Goal: Task Accomplishment & Management: Complete application form

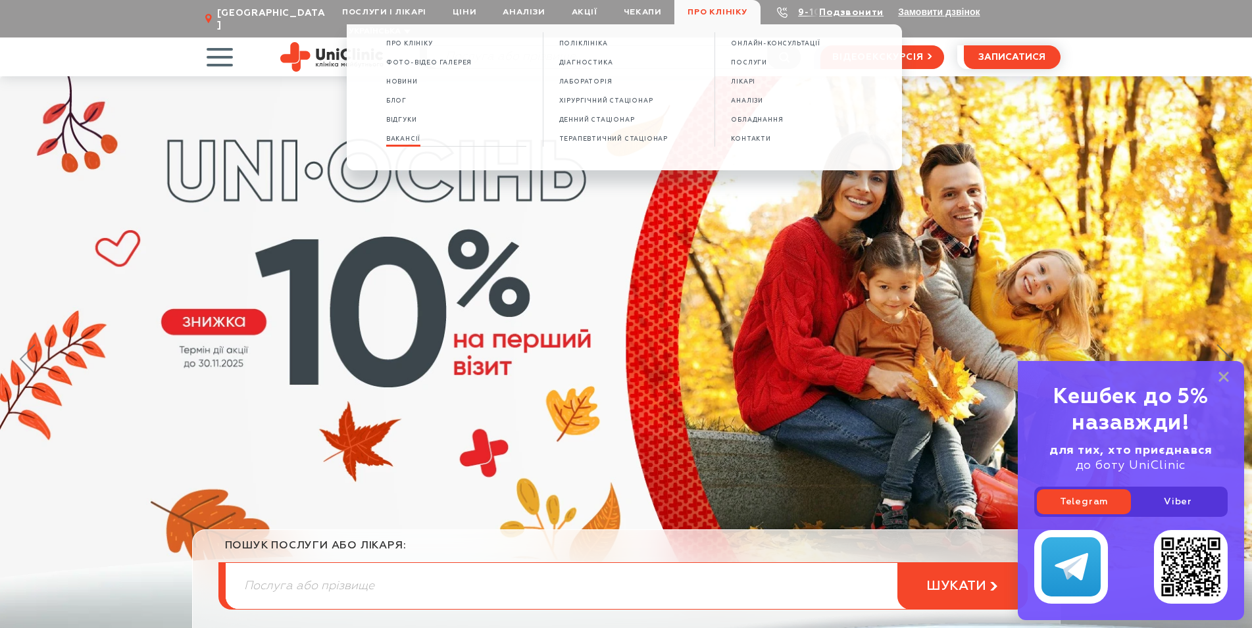
click at [406, 138] on span "Вакансії" at bounding box center [403, 139] width 34 height 7
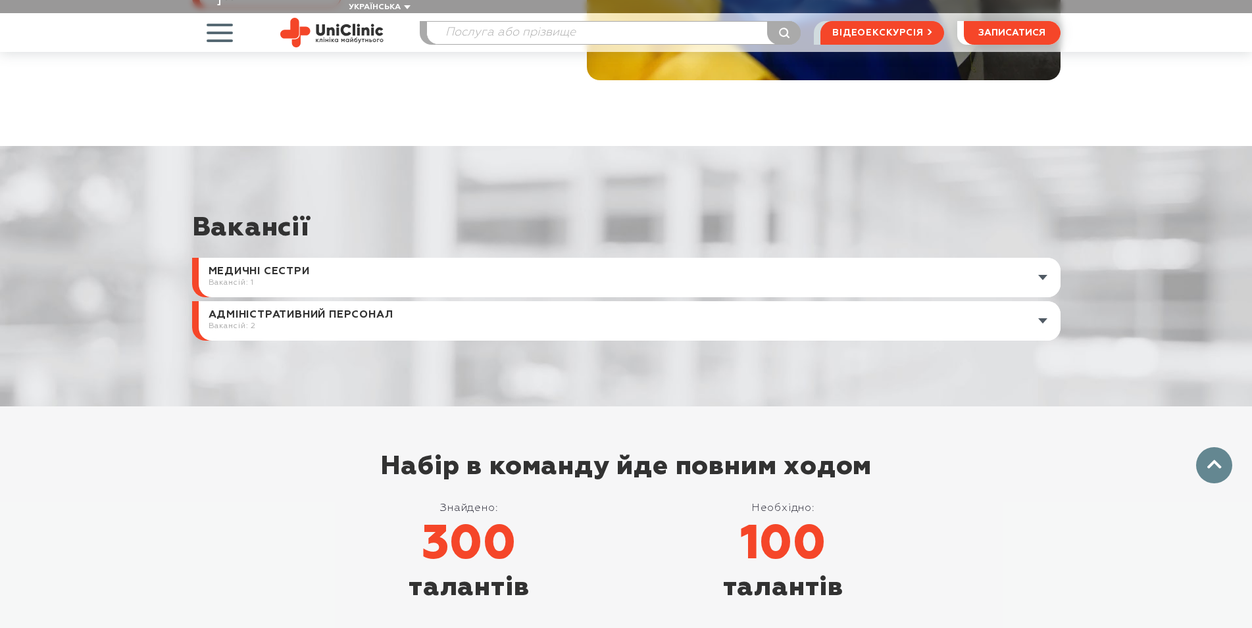
scroll to position [403, 0]
click at [1044, 308] on link at bounding box center [630, 320] width 862 height 39
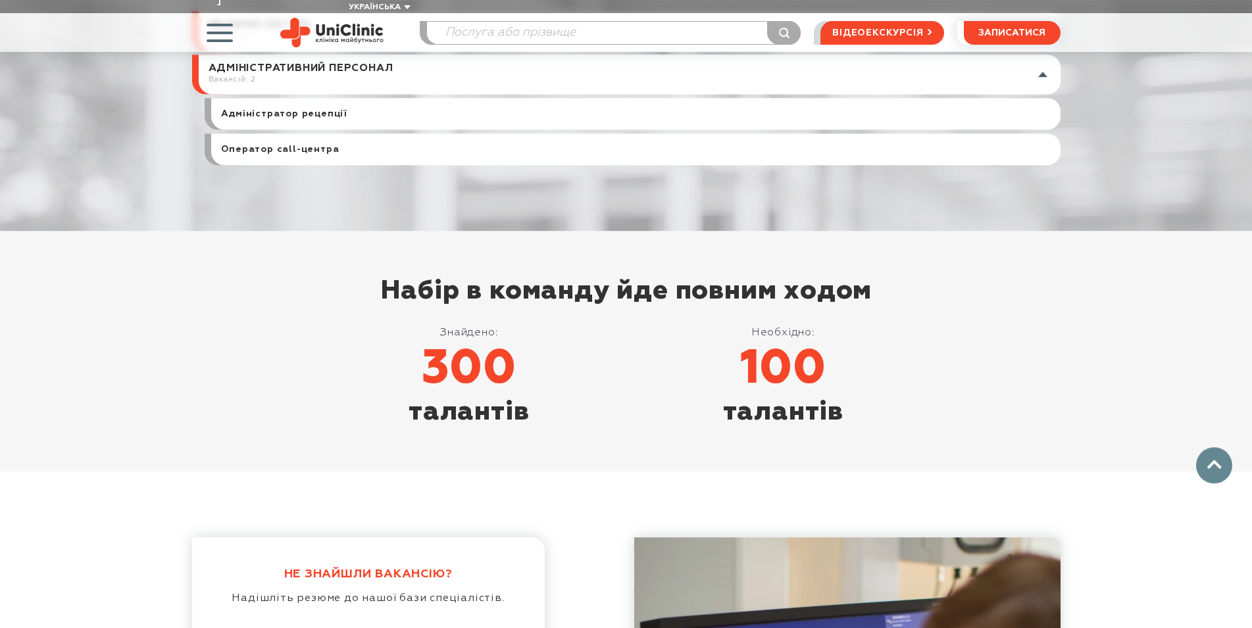
scroll to position [671, 0]
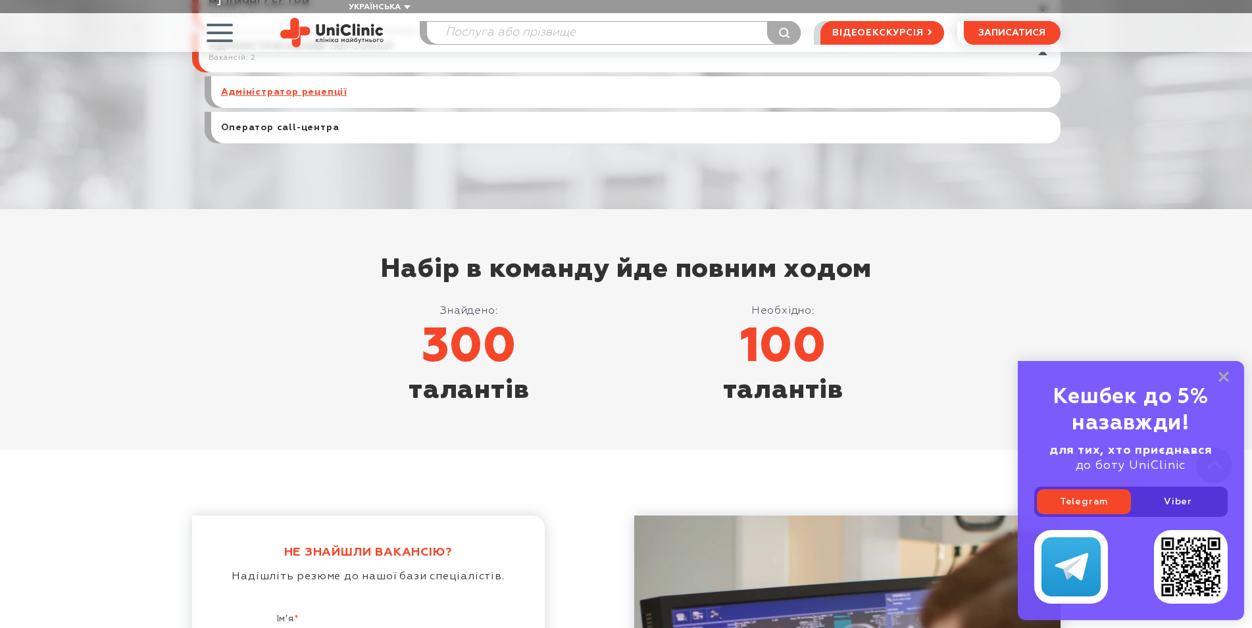
click at [314, 86] on link "Адміністратор рецепції" at bounding box center [284, 92] width 126 height 12
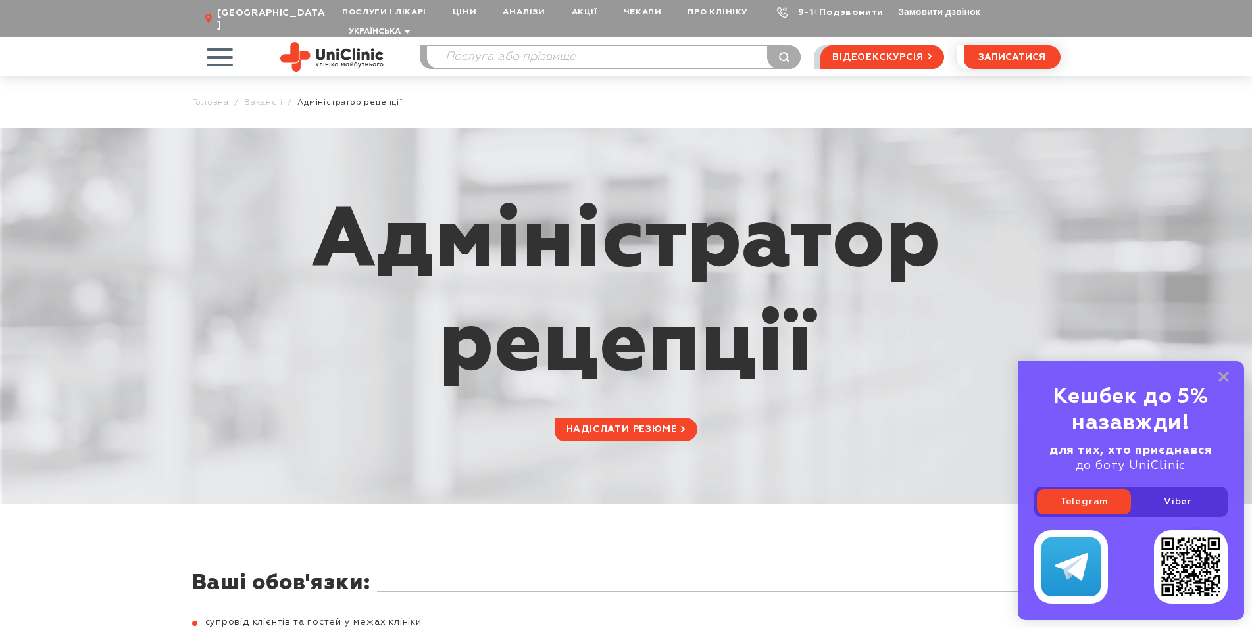
drag, startPoint x: 349, startPoint y: 224, endPoint x: 860, endPoint y: 332, distance: 521.9
click at [860, 332] on h1 "Адміністратор рецепції" at bounding box center [626, 301] width 869 height 220
copy h1 "Адміністратор рецепції"
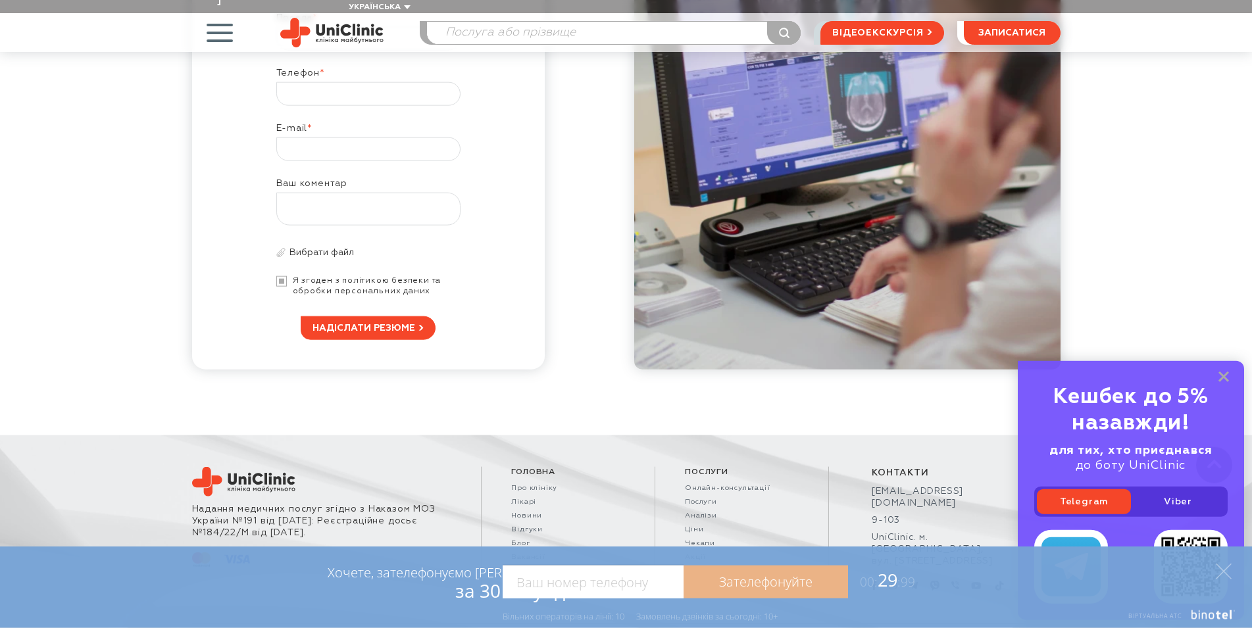
scroll to position [1055, 0]
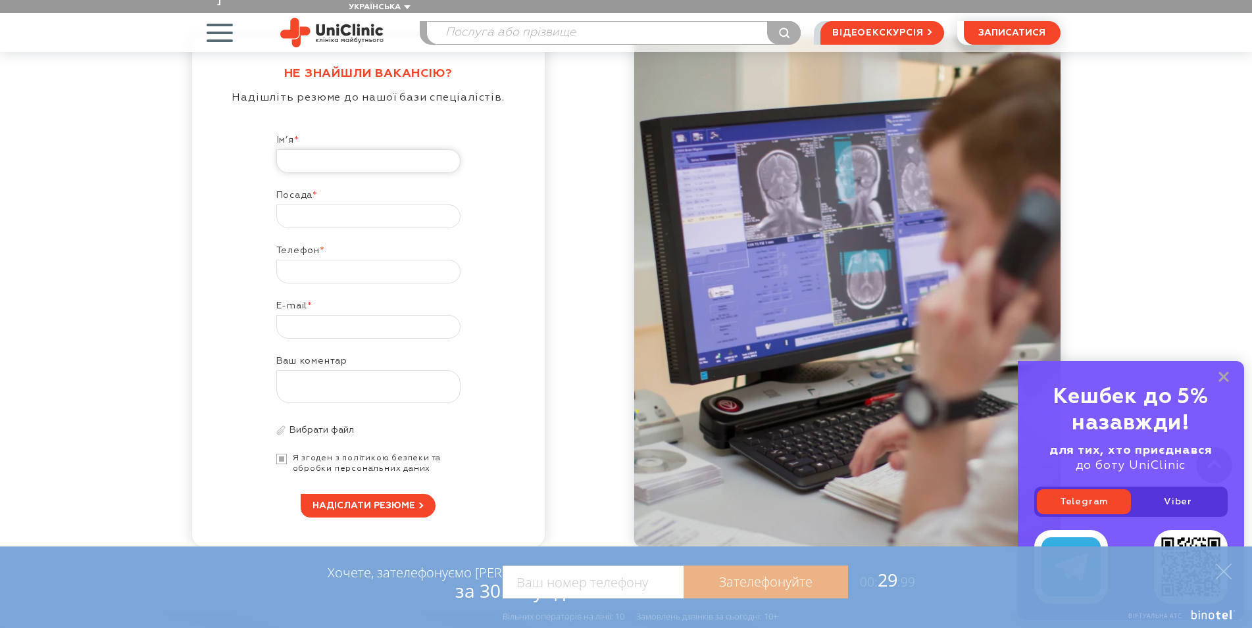
click at [304, 155] on input "Ім’я *" at bounding box center [368, 161] width 184 height 24
type input "[PERSON_NAME]"
click at [359, 205] on input "Посада *" at bounding box center [368, 217] width 184 height 24
paste input "Адміністратор рецепції"
type input "Адміністратор рецепції"
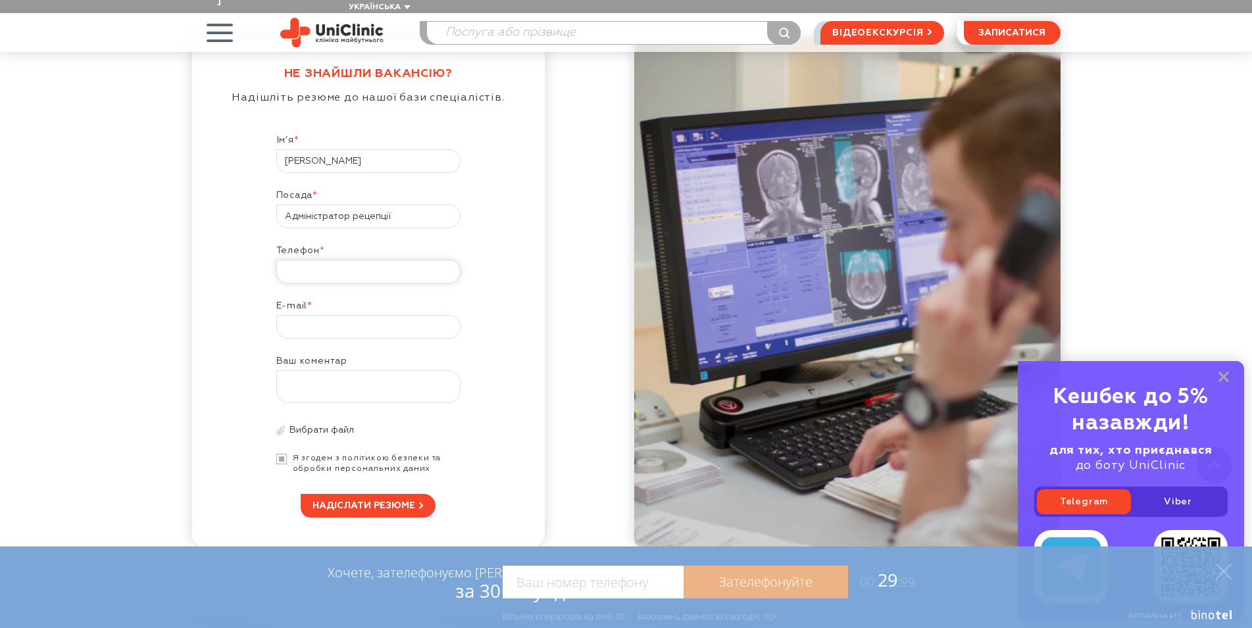
click at [325, 264] on input "Телефон *" at bounding box center [368, 272] width 184 height 24
type input "[PHONE_NUMBER]"
click at [306, 303] on label "E-mail *" at bounding box center [368, 307] width 184 height 15
click at [306, 315] on input "E-mail *" at bounding box center [368, 327] width 184 height 24
click at [307, 315] on input "E-mail *" at bounding box center [368, 327] width 184 height 24
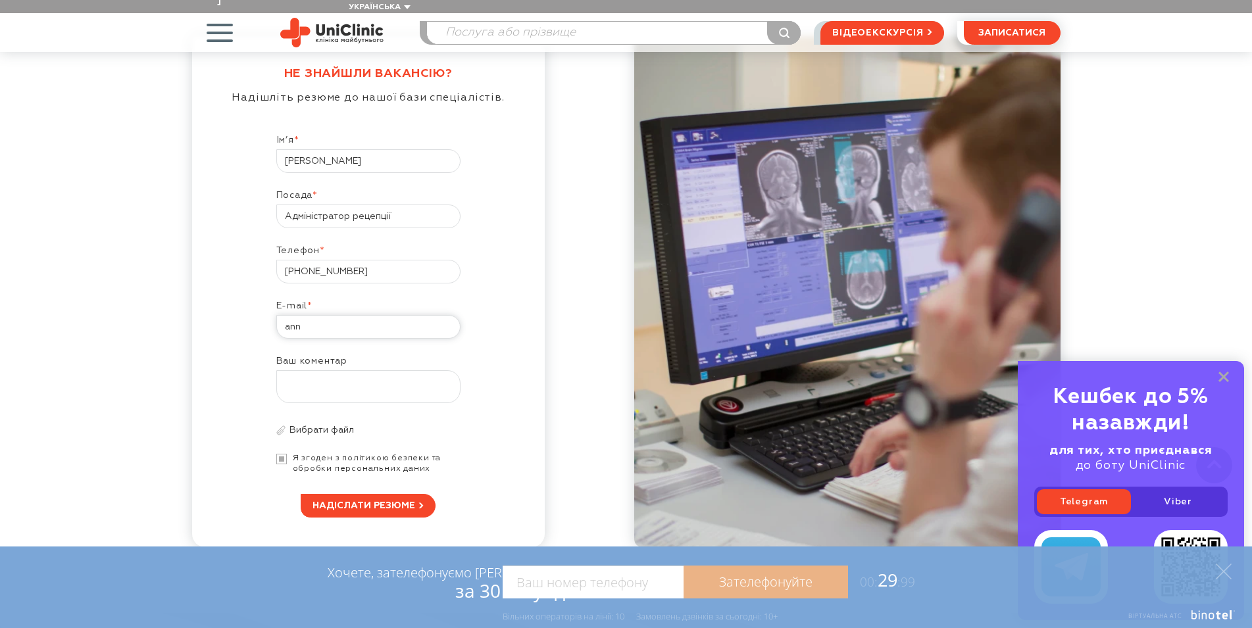
paste input "[EMAIL_ADDRESS][DOMAIN_NAME]"
type input "[EMAIL_ADDRESS][DOMAIN_NAME]"
click at [328, 424] on input "file" at bounding box center [368, 430] width 184 height 13
type input "C:\fakepath\[PERSON_NAME].docx"
type input "[PERSON_NAME].docx"
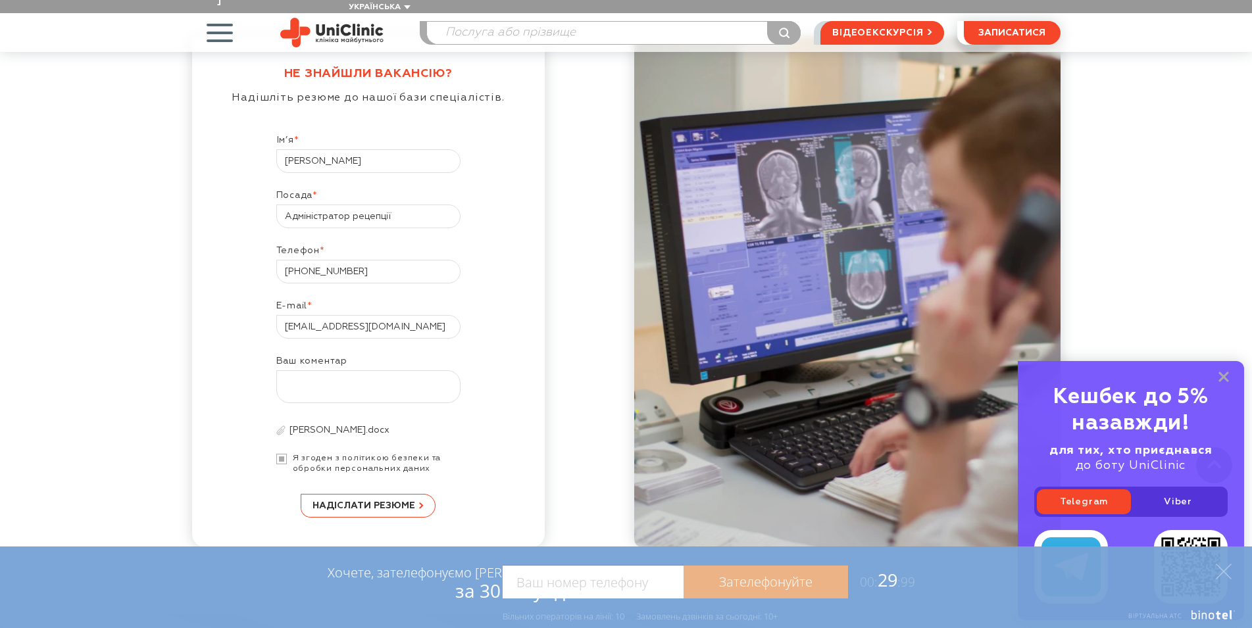
click at [387, 494] on button "Надіслати резюме" at bounding box center [368, 506] width 135 height 24
